Goal: Task Accomplishment & Management: Manage account settings

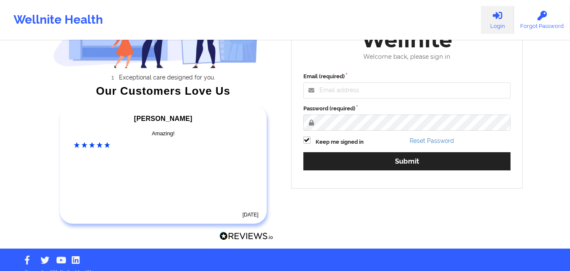
scroll to position [114, 0]
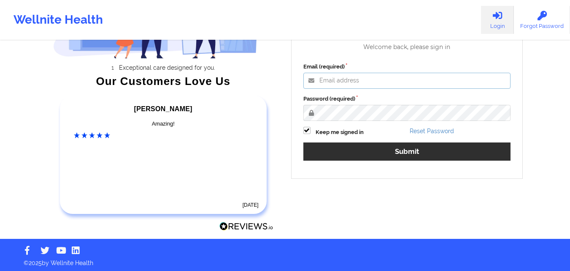
type input "[EMAIL_ADDRESS][DOMAIN_NAME]"
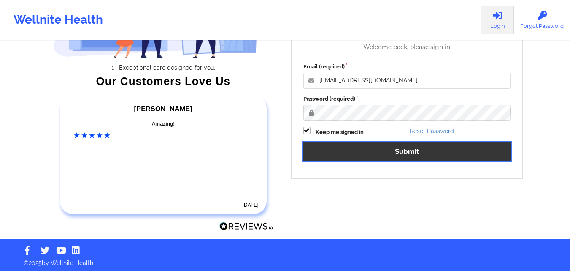
click at [401, 149] on button "Submit" at bounding box center [407, 151] width 208 height 18
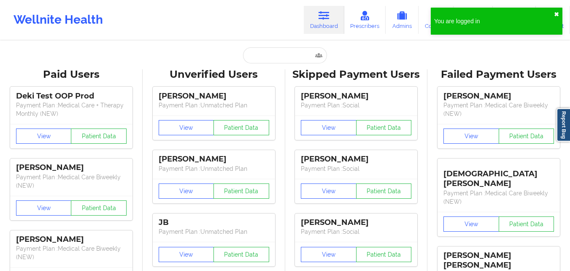
click at [557, 14] on button "✖︎" at bounding box center [556, 14] width 5 height 7
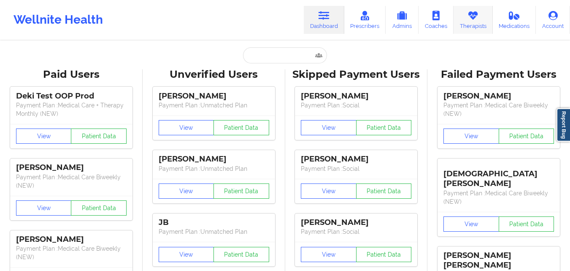
click at [476, 21] on link "Therapists" at bounding box center [473, 20] width 39 height 28
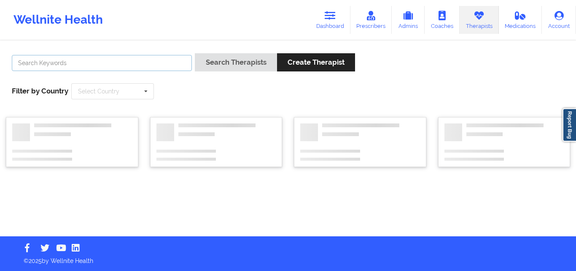
click at [106, 63] on input "text" at bounding box center [102, 63] width 180 height 16
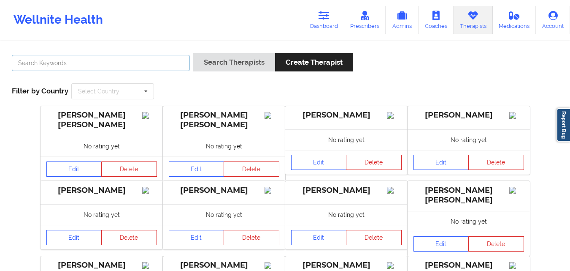
paste input "Nokomis Lazenberry"
type input "Nokomis Lazenberry"
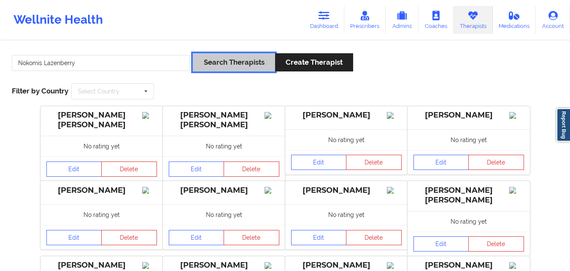
click at [230, 54] on button "Search Therapists" at bounding box center [234, 62] width 82 height 18
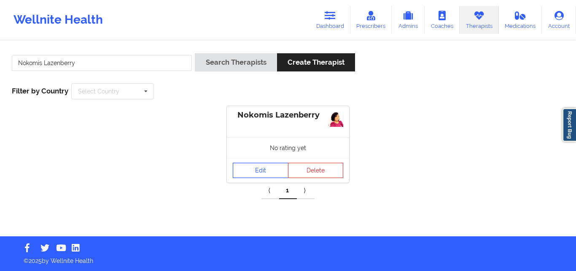
click at [262, 171] on link "Edit" at bounding box center [261, 169] width 56 height 15
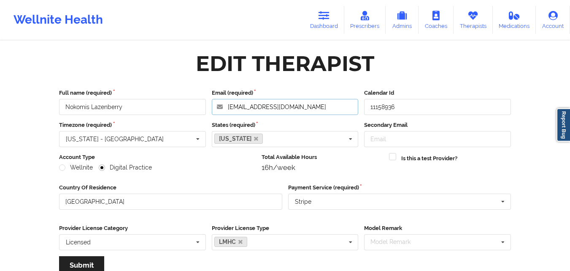
drag, startPoint x: 286, startPoint y: 106, endPoint x: 228, endPoint y: 107, distance: 57.4
click at [228, 107] on input "[EMAIL_ADDRESS][DOMAIN_NAME]" at bounding box center [285, 107] width 147 height 16
click at [476, 16] on icon at bounding box center [473, 15] width 11 height 9
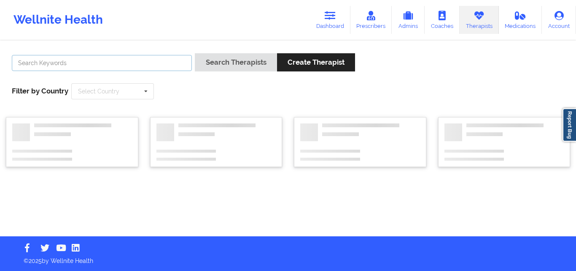
click at [152, 60] on input "text" at bounding box center [102, 63] width 180 height 16
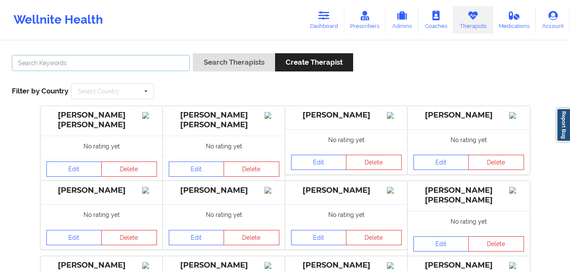
paste input "[PERSON_NAME]"
type input "[PERSON_NAME]"
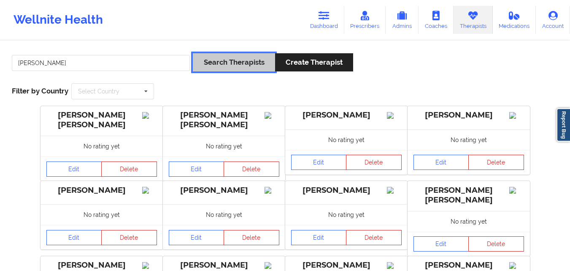
click at [234, 55] on button "Search Therapists" at bounding box center [234, 62] width 82 height 18
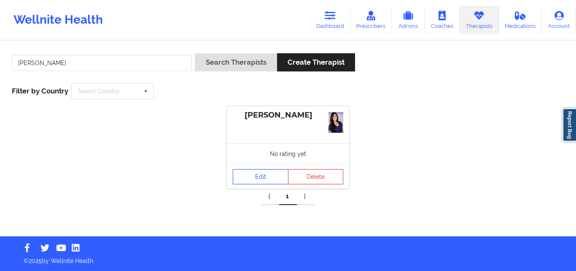
click at [254, 163] on div "No rating yet" at bounding box center [288, 153] width 122 height 21
click at [256, 177] on link "Edit" at bounding box center [261, 176] width 56 height 15
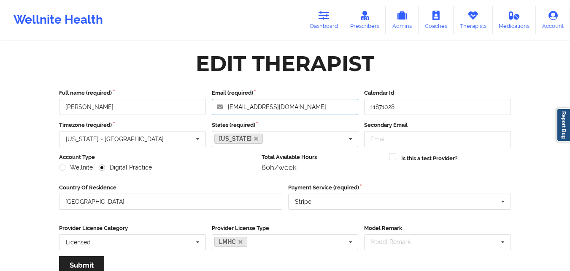
drag, startPoint x: 311, startPoint y: 106, endPoint x: 227, endPoint y: 110, distance: 83.2
click at [227, 110] on input "[EMAIL_ADDRESS][DOMAIN_NAME]" at bounding box center [285, 107] width 147 height 16
click at [479, 16] on icon at bounding box center [473, 15] width 11 height 9
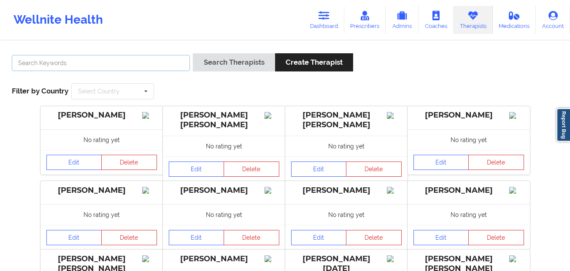
click at [124, 66] on input "text" at bounding box center [101, 63] width 178 height 16
paste input "[PERSON_NAME]"
type input "[PERSON_NAME]"
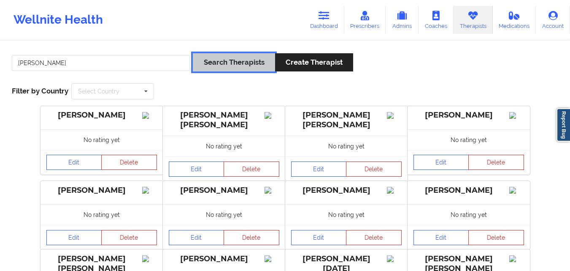
click at [213, 53] on button "Search Therapists" at bounding box center [234, 62] width 82 height 18
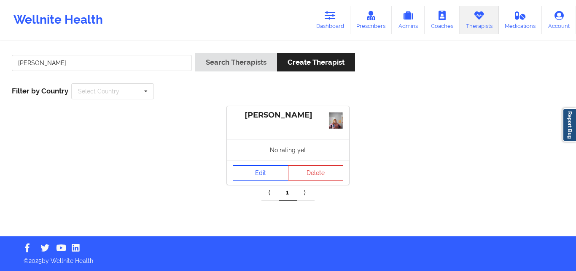
click at [260, 165] on link "Edit" at bounding box center [261, 172] width 56 height 15
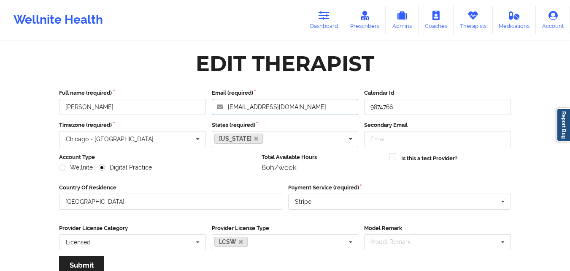
drag, startPoint x: 317, startPoint y: 110, endPoint x: 227, endPoint y: 107, distance: 89.9
click at [227, 107] on input "[EMAIL_ADDRESS][DOMAIN_NAME]" at bounding box center [285, 107] width 147 height 16
click at [472, 18] on icon at bounding box center [473, 15] width 11 height 9
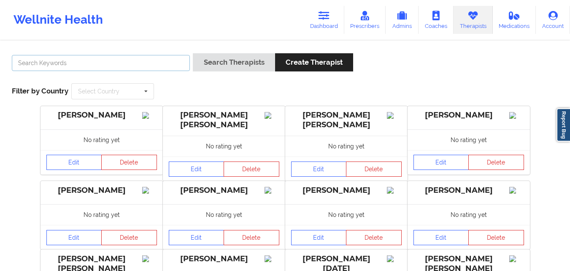
click at [138, 61] on input "text" at bounding box center [101, 63] width 178 height 16
paste input "[PERSON_NAME]"
type input "[PERSON_NAME]"
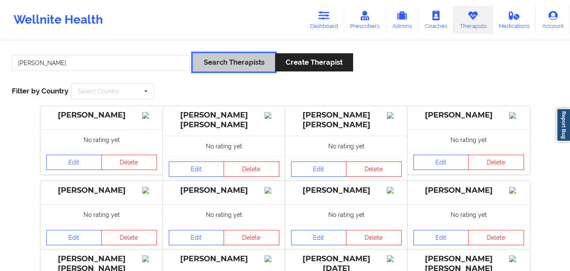
click at [228, 62] on button "Search Therapists" at bounding box center [234, 62] width 82 height 18
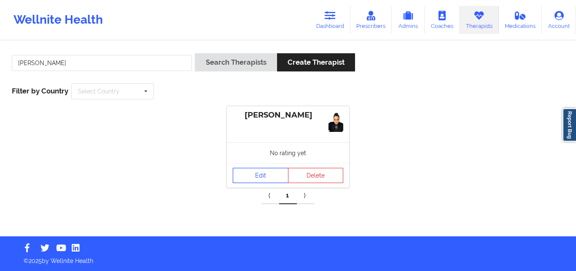
click at [259, 160] on div "[PERSON_NAME] No rating yet Edit Delete" at bounding box center [288, 146] width 122 height 81
click at [257, 173] on link "Edit" at bounding box center [261, 175] width 56 height 15
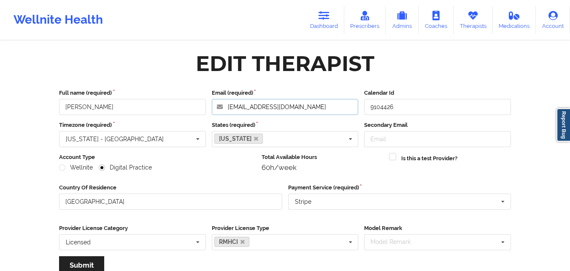
drag, startPoint x: 306, startPoint y: 106, endPoint x: 228, endPoint y: 106, distance: 78.1
click at [228, 106] on input "[EMAIL_ADDRESS][DOMAIN_NAME]" at bounding box center [285, 107] width 147 height 16
click at [475, 19] on icon at bounding box center [473, 15] width 11 height 9
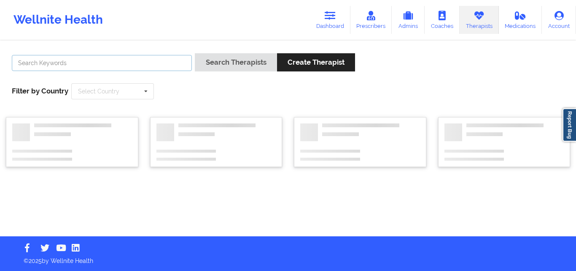
click at [138, 63] on input "text" at bounding box center [102, 63] width 180 height 16
paste input "[PERSON_NAME]"
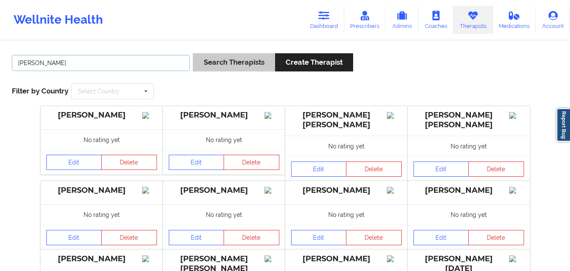
type input "[PERSON_NAME]"
click at [229, 60] on button "Search Therapists" at bounding box center [234, 62] width 82 height 18
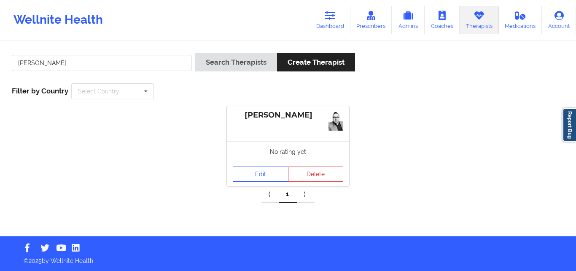
click at [268, 166] on link "Edit" at bounding box center [261, 173] width 56 height 15
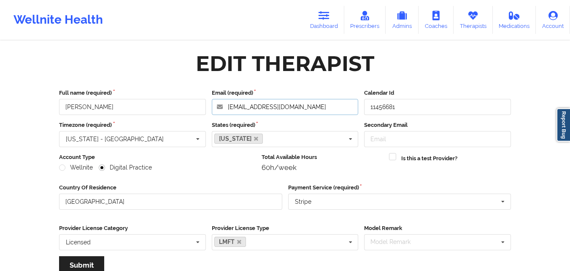
drag, startPoint x: 308, startPoint y: 108, endPoint x: 226, endPoint y: 107, distance: 81.5
click at [226, 107] on input "[EMAIL_ADDRESS][DOMAIN_NAME]" at bounding box center [285, 107] width 147 height 16
click at [520, 22] on link "Medications" at bounding box center [514, 20] width 43 height 28
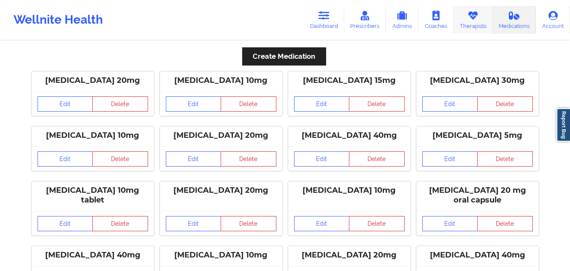
click at [476, 18] on icon at bounding box center [473, 15] width 11 height 9
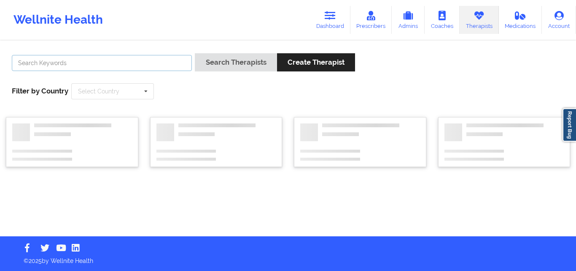
click at [171, 63] on input "text" at bounding box center [102, 63] width 180 height 16
paste input "[PERSON_NAME]"
type input "[PERSON_NAME]"
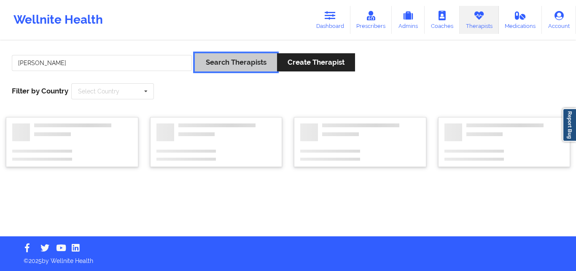
click at [254, 62] on button "Search Therapists" at bounding box center [236, 62] width 82 height 18
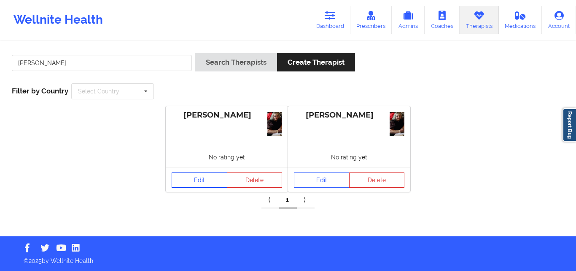
click at [209, 182] on link "Edit" at bounding box center [200, 179] width 56 height 15
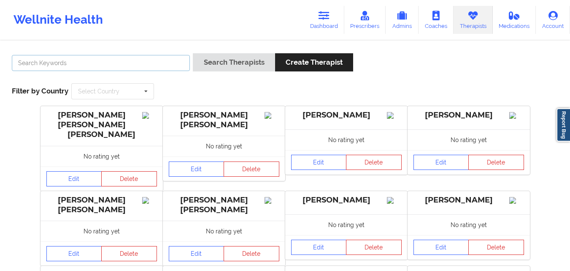
click at [84, 60] on input "text" at bounding box center [101, 63] width 178 height 16
paste input "[PERSON_NAME]"
type input "[PERSON_NAME]"
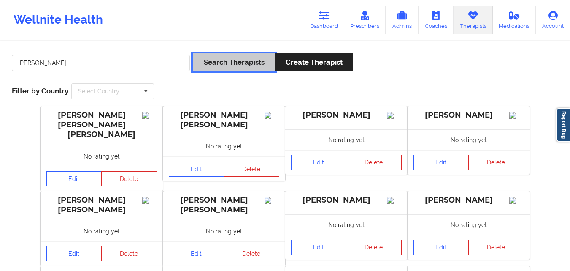
click at [200, 60] on button "Search Therapists" at bounding box center [234, 62] width 82 height 18
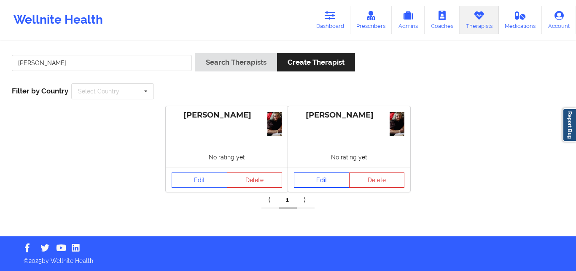
click at [328, 180] on link "Edit" at bounding box center [322, 179] width 56 height 15
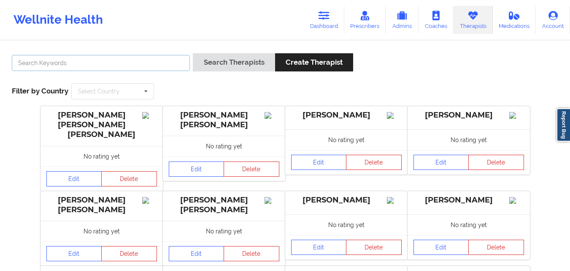
click at [122, 66] on input "text" at bounding box center [101, 63] width 178 height 16
click at [193, 53] on button "Search Therapists" at bounding box center [234, 62] width 82 height 18
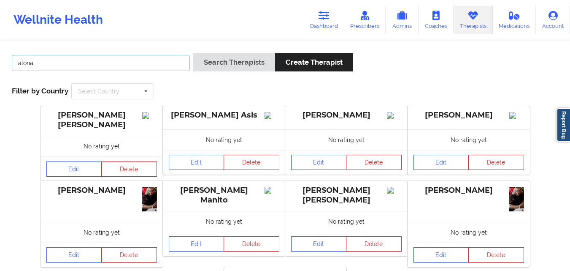
click at [105, 62] on input "alona" at bounding box center [101, 63] width 178 height 16
type input "[PERSON_NAME]"
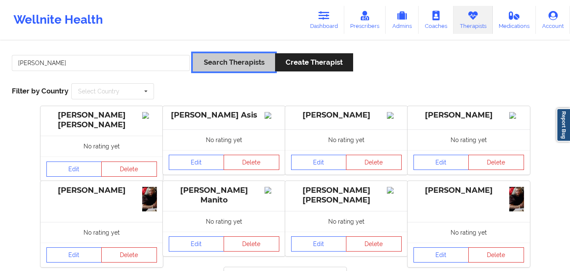
click at [249, 56] on button "Search Therapists" at bounding box center [234, 62] width 82 height 18
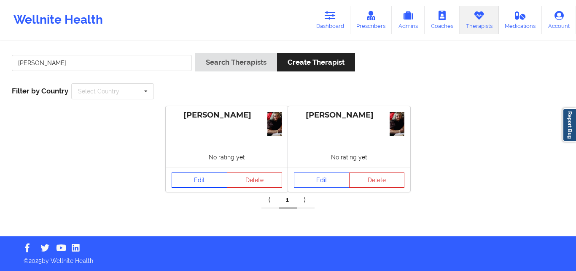
click at [190, 179] on link "Edit" at bounding box center [200, 179] width 56 height 15
